Goal: Task Accomplishment & Management: Manage account settings

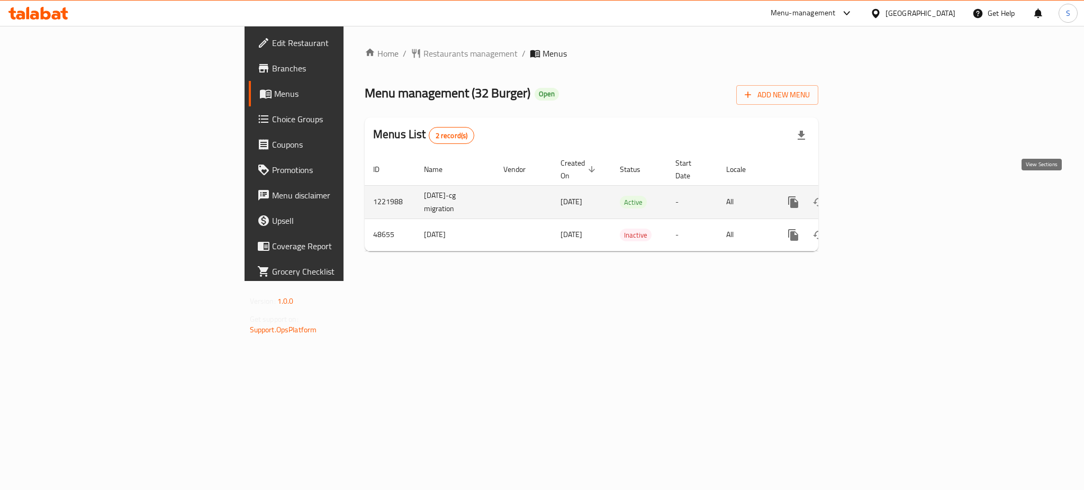
click at [876, 196] on icon "enhanced table" at bounding box center [870, 202] width 13 height 13
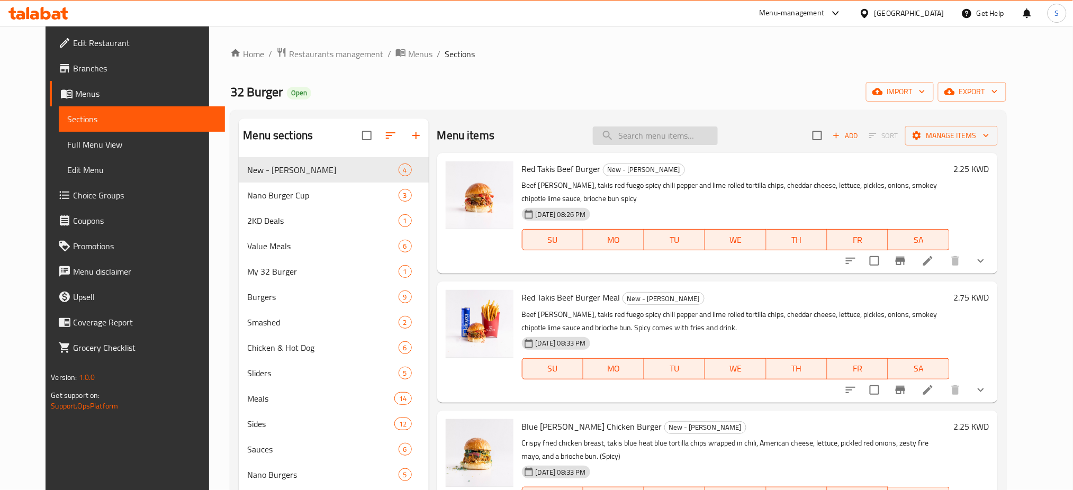
click at [658, 133] on input "search" at bounding box center [655, 136] width 125 height 19
paste input "Red Takis Beef Burger"
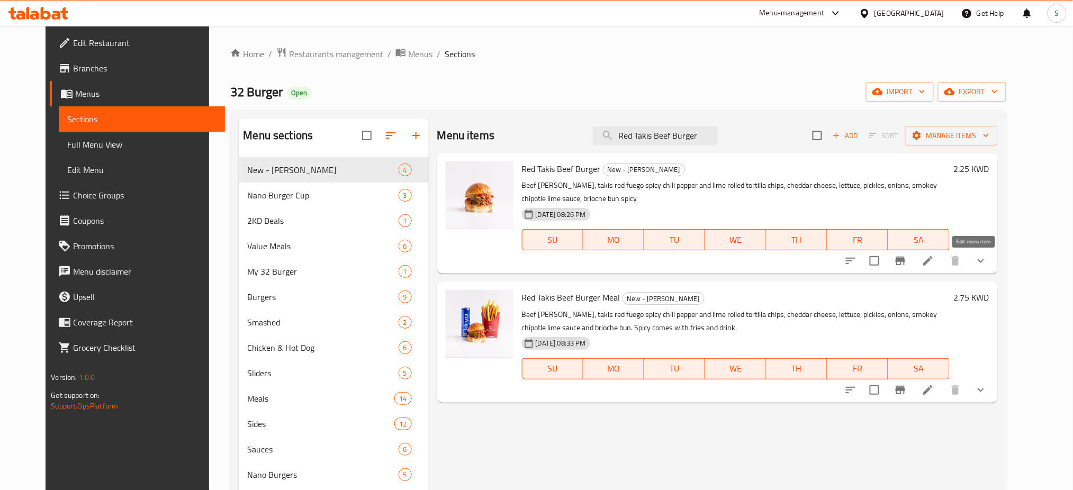
type input "Red Takis Beef Burger"
click at [934, 264] on icon at bounding box center [928, 261] width 13 height 13
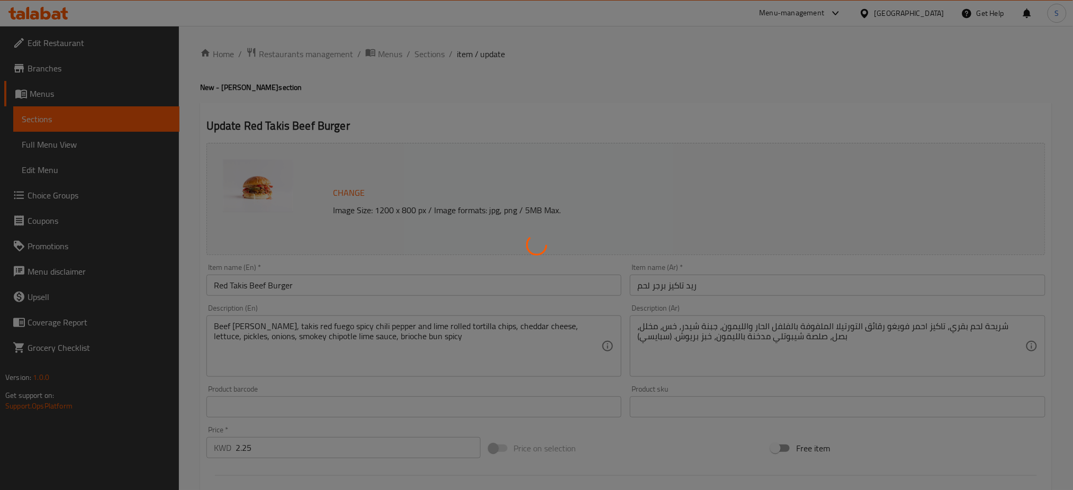
type input "اختيارك من الخبز: (103)"
type input "1"
type input "إزالة مكونات:"
type input "0"
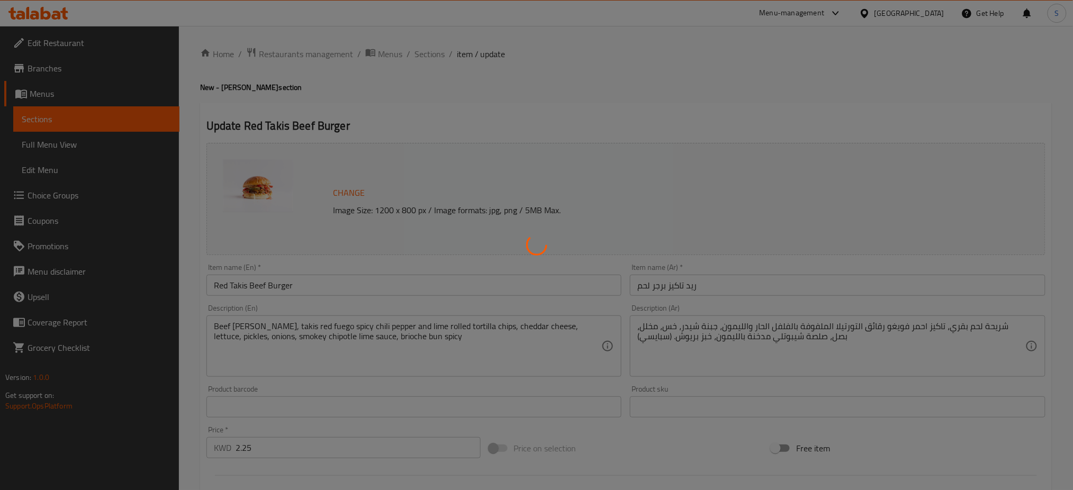
type input "5"
type input "الإضافات"
type input "0"
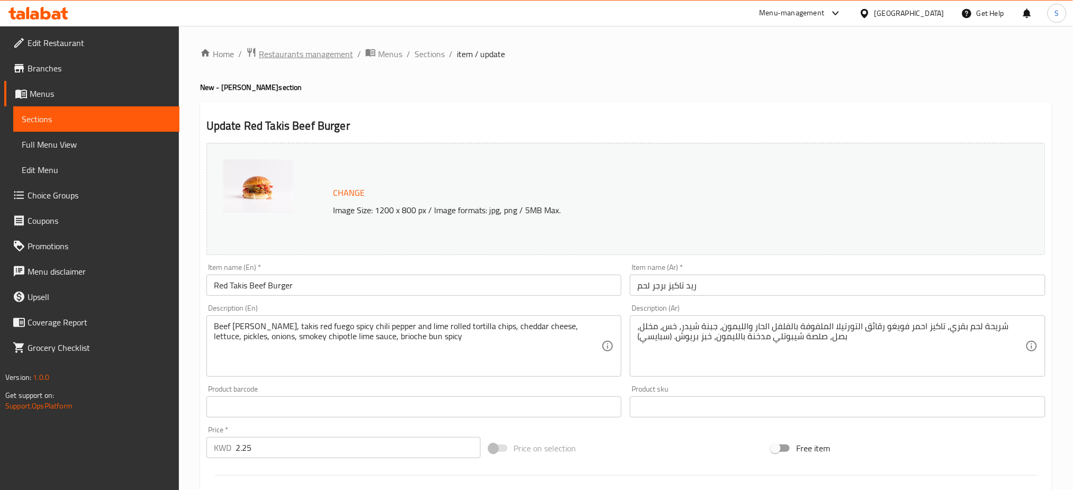
click at [316, 48] on span "Restaurants management" at bounding box center [306, 54] width 94 height 13
